Goal: Find specific page/section: Find specific page/section

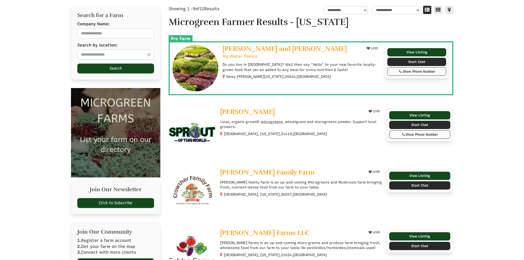
select select "Language Translate Widget"
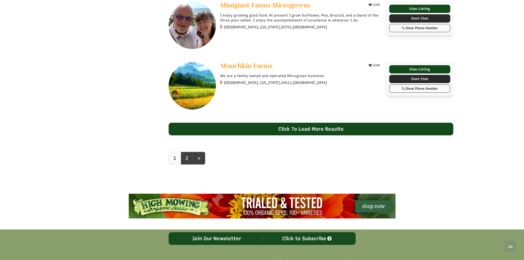
scroll to position [495, 0]
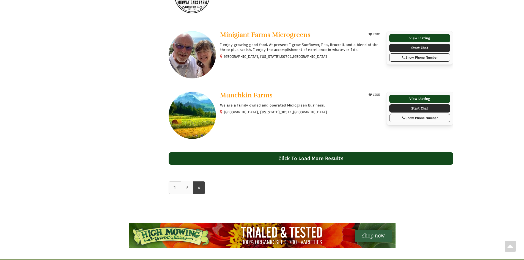
click at [187, 188] on link "2" at bounding box center [187, 187] width 12 height 13
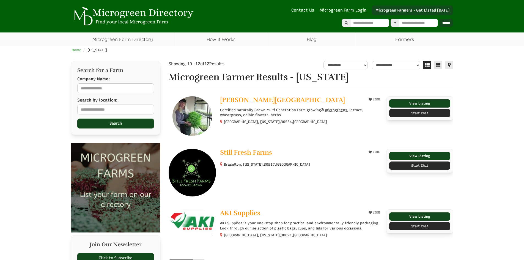
select select "Language Translate Widget"
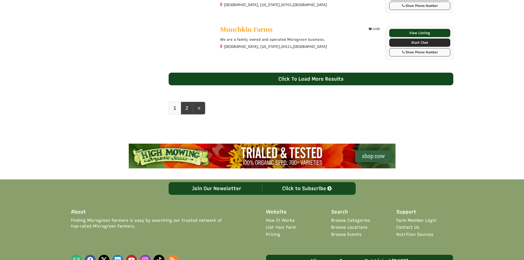
select select "Language Translate Widget"
